Goal: Information Seeking & Learning: Learn about a topic

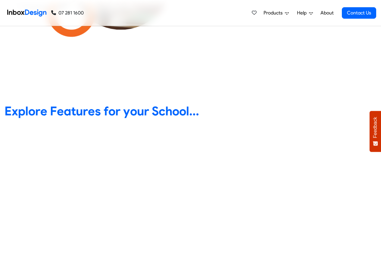
scroll to position [217, 0]
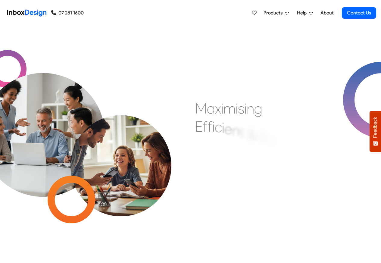
click at [273, 13] on span "Products" at bounding box center [274, 12] width 21 height 7
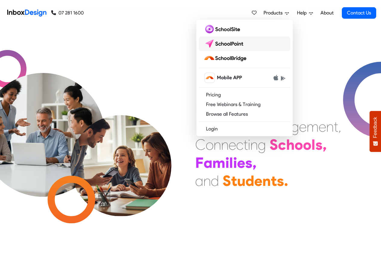
click at [216, 43] on img at bounding box center [225, 44] width 42 height 10
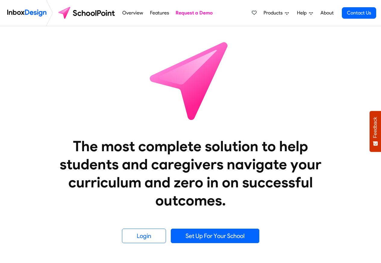
click at [276, 13] on span "Products" at bounding box center [274, 12] width 21 height 7
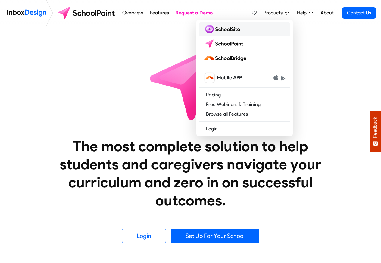
click at [218, 28] on img at bounding box center [223, 29] width 39 height 10
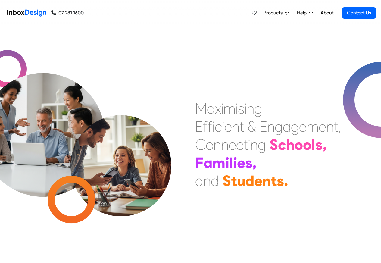
click at [273, 12] on span "Products" at bounding box center [274, 12] width 21 height 7
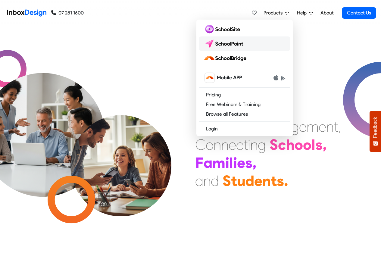
click at [215, 43] on img at bounding box center [225, 44] width 42 height 10
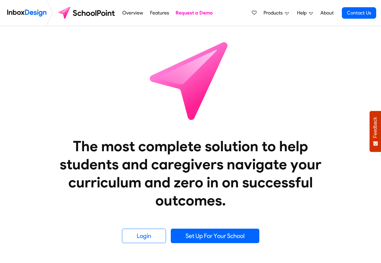
click at [161, 13] on link "Features" at bounding box center [159, 13] width 22 height 12
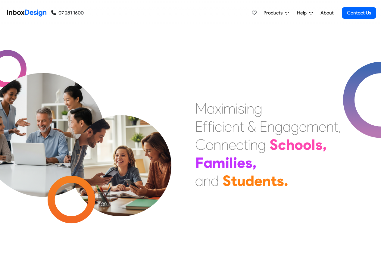
click at [128, 14] on div "Products Mobile APP Pricing Free Webinars & Training Browse all Features Login …" at bounding box center [230, 13] width 293 height 26
click at [275, 13] on span "Products" at bounding box center [274, 12] width 21 height 7
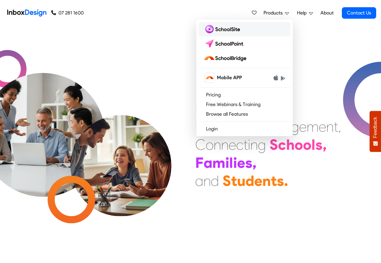
click at [217, 29] on img at bounding box center [223, 29] width 39 height 10
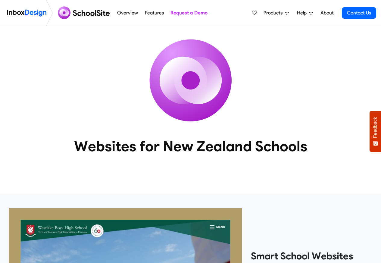
click at [274, 11] on span "Products" at bounding box center [274, 12] width 21 height 7
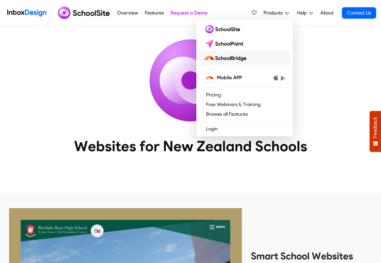
click at [230, 58] on img at bounding box center [226, 58] width 45 height 10
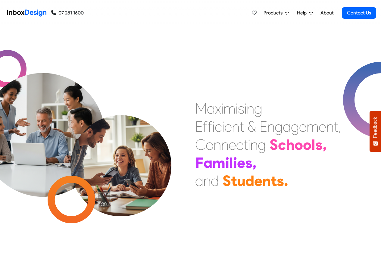
click at [335, 13] on link "About" at bounding box center [327, 13] width 17 height 12
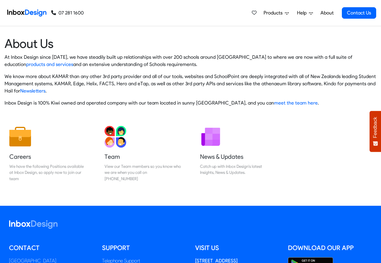
click at [278, 13] on span "Products" at bounding box center [274, 12] width 21 height 7
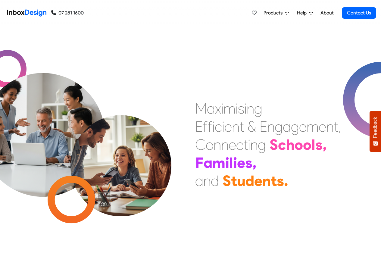
click at [280, 13] on span "Products" at bounding box center [274, 12] width 21 height 7
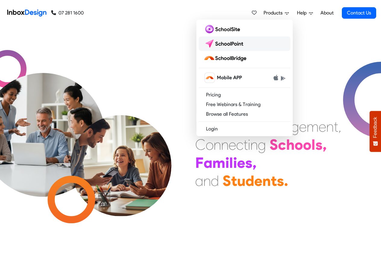
click at [216, 43] on img at bounding box center [225, 44] width 42 height 10
